Goal: Information Seeking & Learning: Learn about a topic

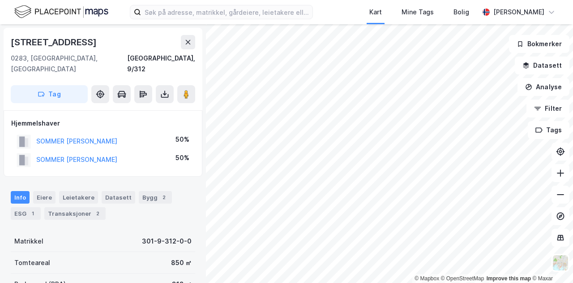
click at [392, 0] on html "Kart Mine Tags Bolig [PERSON_NAME] © Mapbox © OpenStreetMap Improve this map © …" at bounding box center [286, 141] width 573 height 283
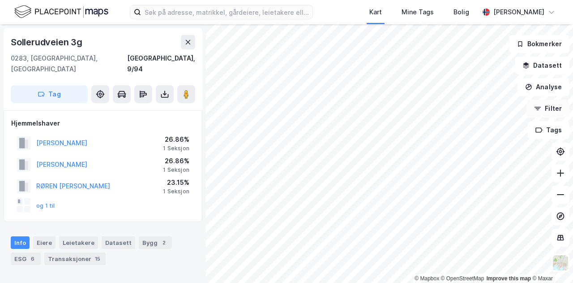
click at [549, 108] on button "Filter" at bounding box center [548, 108] width 43 height 18
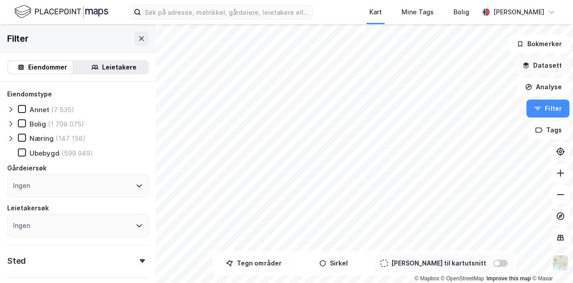
click at [551, 66] on button "Datasett" at bounding box center [542, 65] width 55 height 18
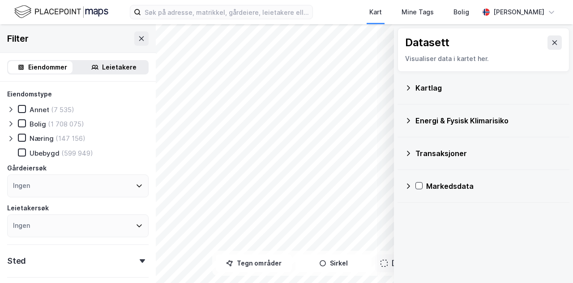
click at [408, 88] on icon at bounding box center [408, 87] width 7 height 7
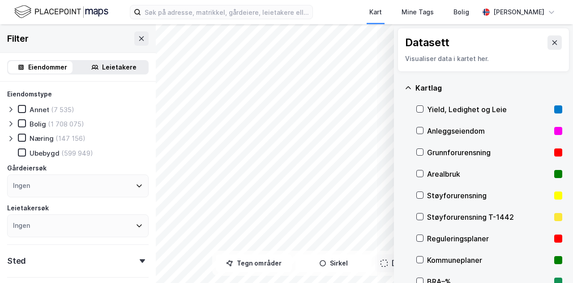
scroll to position [45, 0]
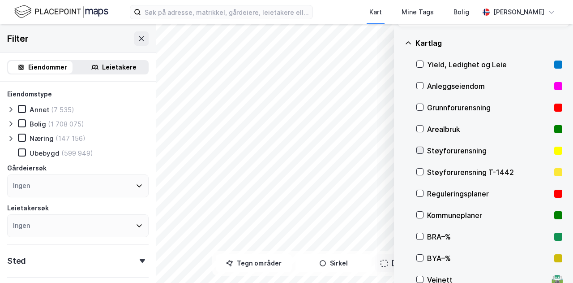
click at [418, 147] on icon at bounding box center [420, 150] width 6 height 6
click at [422, 170] on icon at bounding box center [420, 171] width 5 height 3
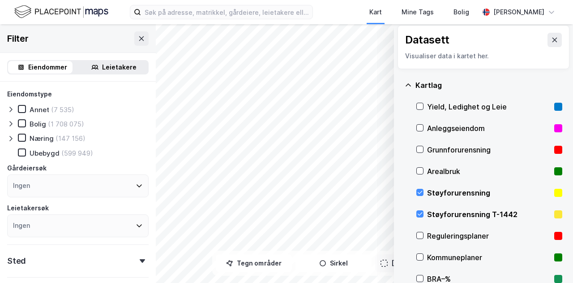
scroll to position [0, 0]
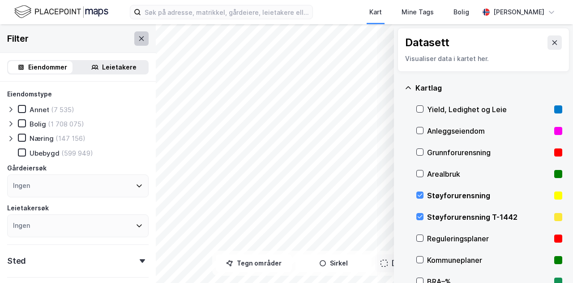
click at [138, 39] on icon at bounding box center [141, 38] width 7 height 7
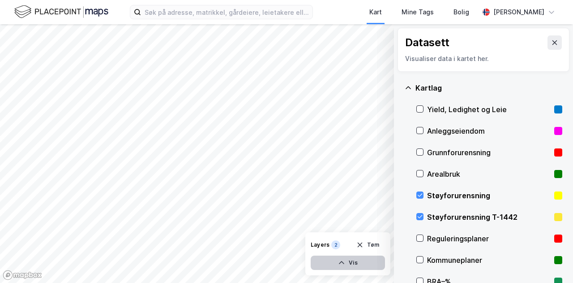
click at [348, 258] on button "Vis" at bounding box center [348, 262] width 74 height 14
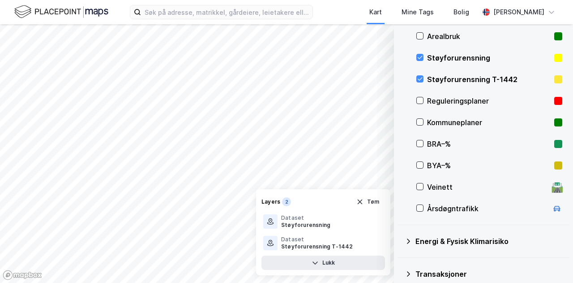
scroll to position [180, 0]
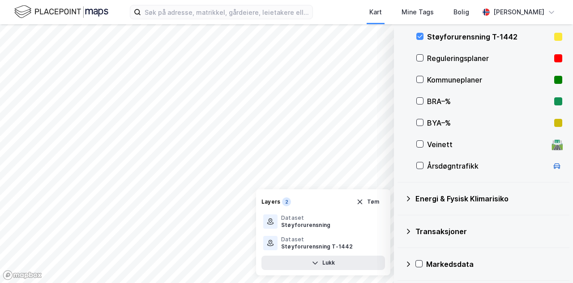
click at [407, 197] on icon at bounding box center [408, 198] width 7 height 7
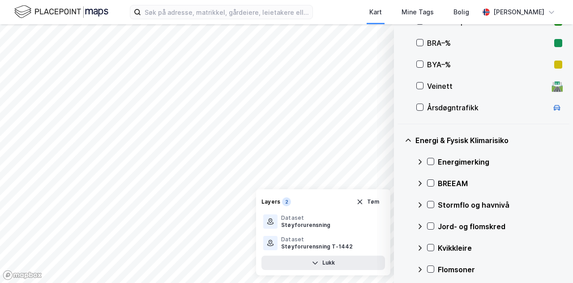
scroll to position [270, 0]
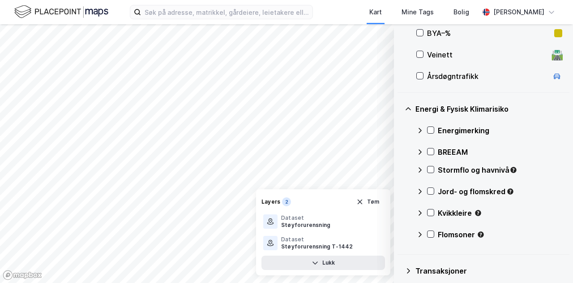
click at [416, 150] on icon at bounding box center [419, 151] width 7 height 7
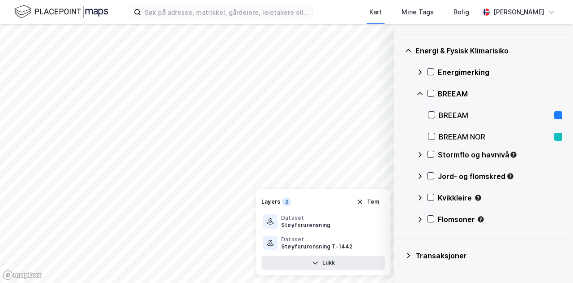
scroll to position [352, 0]
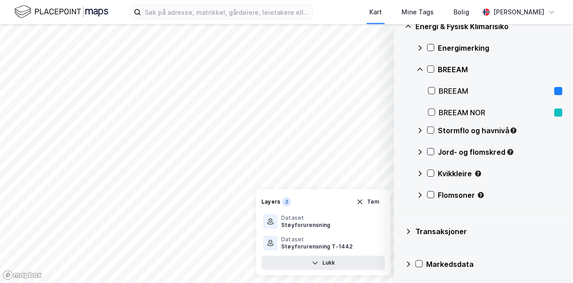
click at [419, 172] on icon at bounding box center [419, 173] width 7 height 7
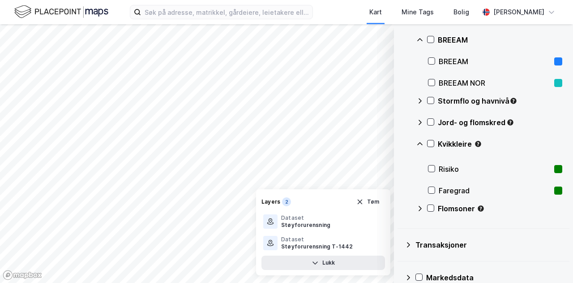
scroll to position [395, 0]
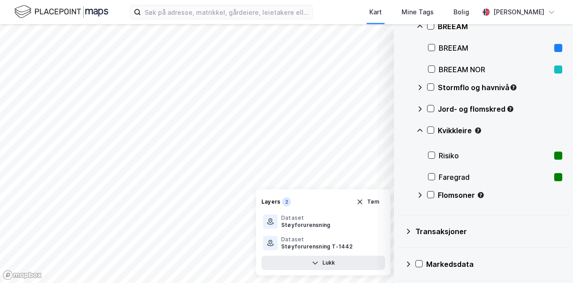
click at [406, 229] on icon at bounding box center [408, 230] width 7 height 7
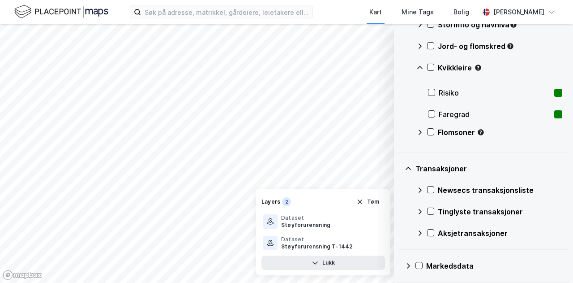
scroll to position [459, 0]
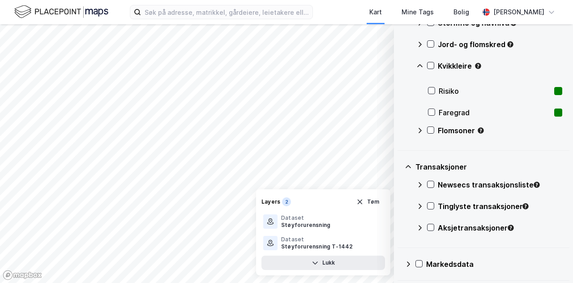
click at [405, 262] on icon at bounding box center [408, 263] width 7 height 7
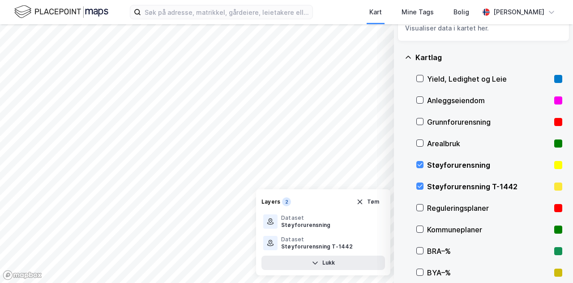
scroll to position [0, 0]
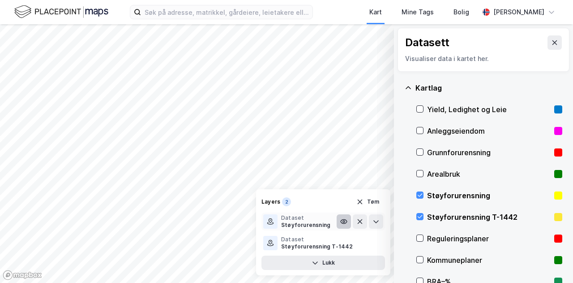
click at [344, 220] on icon at bounding box center [343, 221] width 7 height 7
click at [343, 222] on icon at bounding box center [343, 221] width 5 height 1
click at [375, 219] on icon at bounding box center [376, 221] width 7 height 7
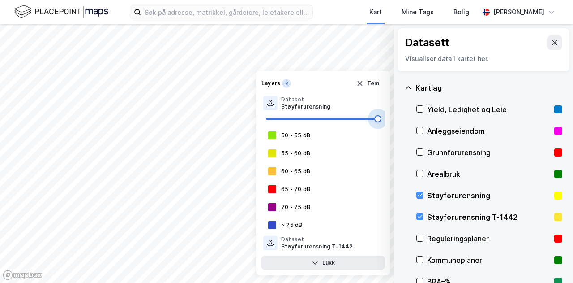
drag, startPoint x: 340, startPoint y: 120, endPoint x: 386, endPoint y: 119, distance: 45.7
click at [386, 119] on div "Layers 2 Tøm Dataset Støyforurensning 50 - 55 dB 55 - 60 dB 60 - 65 dB 65 - 70 …" at bounding box center [323, 173] width 134 height 204
type input "81"
drag, startPoint x: 375, startPoint y: 119, endPoint x: 355, endPoint y: 120, distance: 20.2
click at [356, 120] on span at bounding box center [357, 118] width 7 height 7
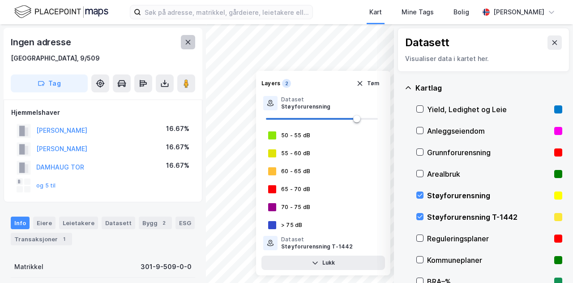
click at [190, 42] on icon at bounding box center [187, 42] width 7 height 7
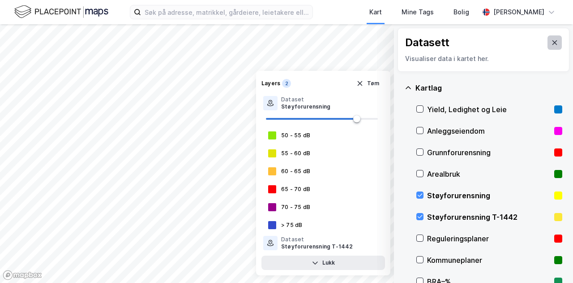
click at [553, 40] on icon at bounding box center [555, 42] width 5 height 4
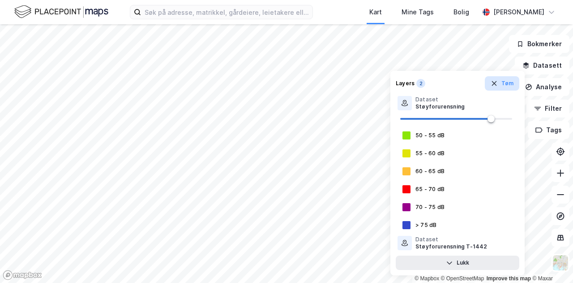
click at [506, 84] on button "Tøm" at bounding box center [502, 83] width 34 height 14
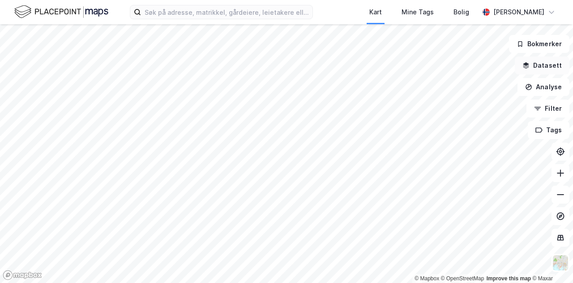
click at [544, 63] on button "Datasett" at bounding box center [542, 65] width 55 height 18
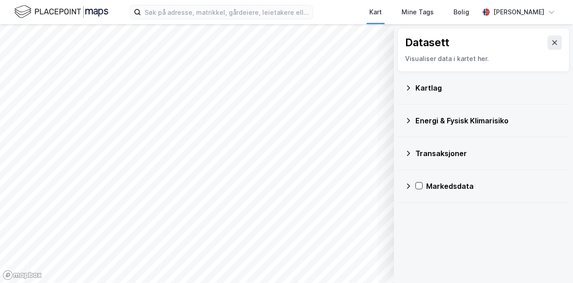
click at [403, 91] on div "Kartlag" at bounding box center [484, 88] width 172 height 33
click at [408, 86] on icon at bounding box center [408, 87] width 7 height 7
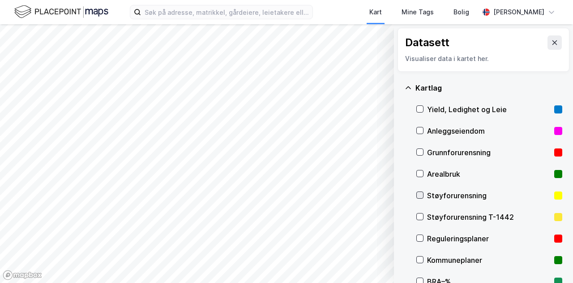
click at [418, 193] on icon at bounding box center [420, 195] width 6 height 6
click at [420, 217] on icon at bounding box center [420, 216] width 5 height 3
click at [420, 237] on icon at bounding box center [420, 238] width 6 height 6
click at [421, 257] on icon at bounding box center [420, 259] width 6 height 6
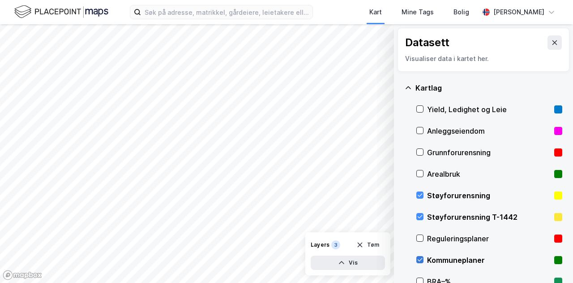
click at [421, 257] on icon at bounding box center [420, 259] width 6 height 6
drag, startPoint x: 424, startPoint y: 210, endPoint x: 425, endPoint y: 201, distance: 9.9
drag, startPoint x: 425, startPoint y: 201, endPoint x: 405, endPoint y: 125, distance: 77.8
click at [405, 125] on div "Kartlag Yield, Ledighet og Leie Anleggseiendom Grunnforurensning Arealbruk Støy…" at bounding box center [484, 217] width 172 height 291
click at [273, 0] on html "Kart Mine Tags [PERSON_NAME] © Mapbox © OpenStreetMap Improve this map © Maxar …" at bounding box center [286, 141] width 573 height 283
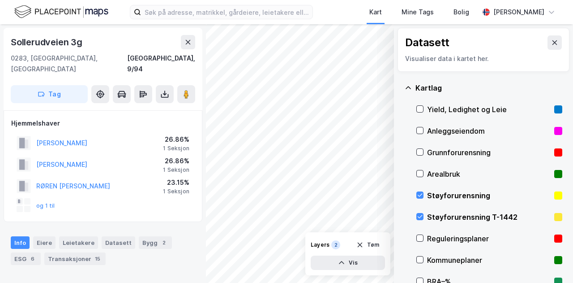
click at [337, 232] on div "© Mapbox © OpenStreetMap Improve this map © Maxar Datasett Visualiser data i ka…" at bounding box center [286, 153] width 573 height 258
click at [262, 283] on html "Kart Mine Tags [PERSON_NAME] © Mapbox © OpenStreetMap Improve this map © Maxar …" at bounding box center [286, 141] width 573 height 283
click at [422, 215] on icon at bounding box center [420, 216] width 6 height 6
click at [420, 216] on icon at bounding box center [420, 216] width 6 height 6
click at [553, 46] on button at bounding box center [555, 42] width 14 height 14
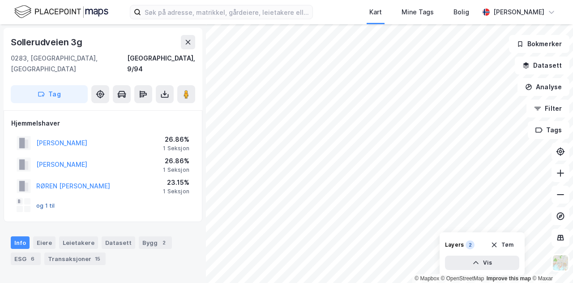
click at [0, 0] on button "og 1 til" at bounding box center [0, 0] width 0 height 0
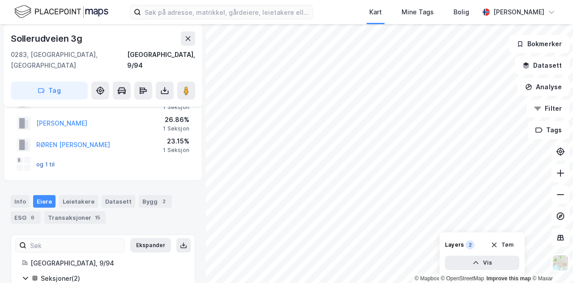
click at [0, 0] on button "og 1 til" at bounding box center [0, 0] width 0 height 0
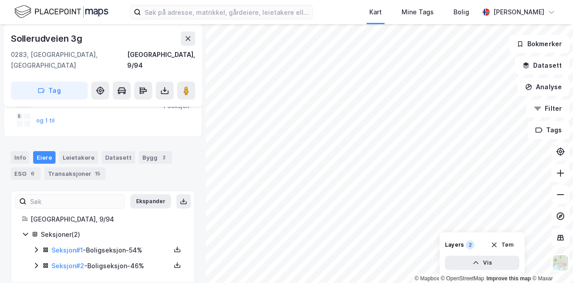
click at [35, 246] on icon at bounding box center [36, 249] width 7 height 7
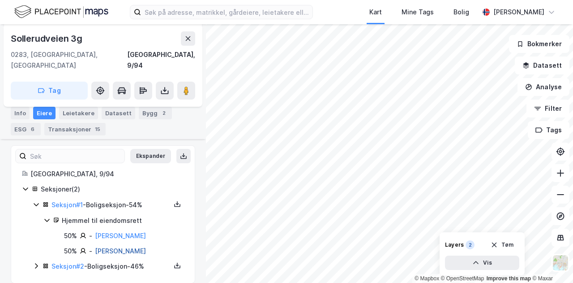
scroll to position [131, 0]
click at [36, 262] on icon at bounding box center [36, 264] width 3 height 5
